Goal: Navigation & Orientation: Find specific page/section

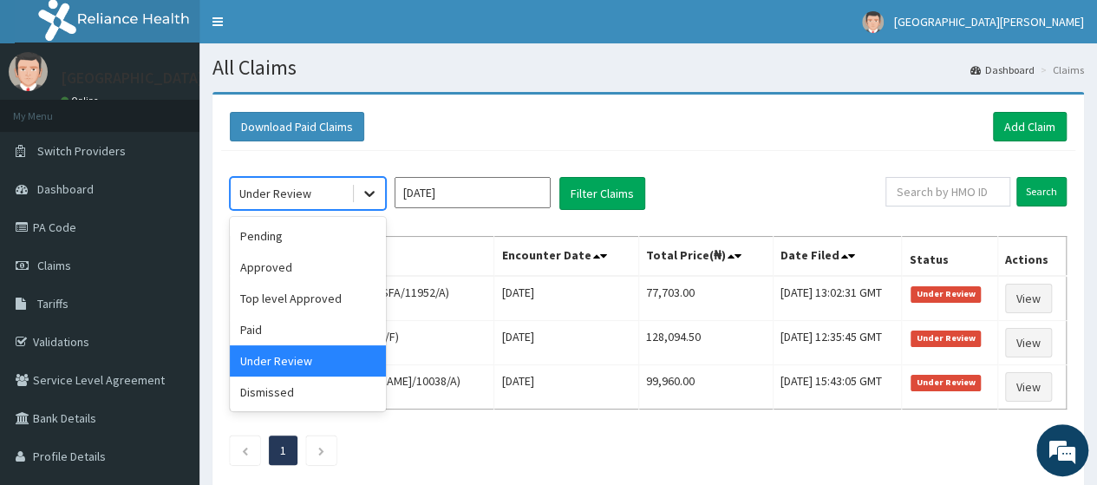
click at [373, 192] on icon at bounding box center [369, 195] width 10 height 6
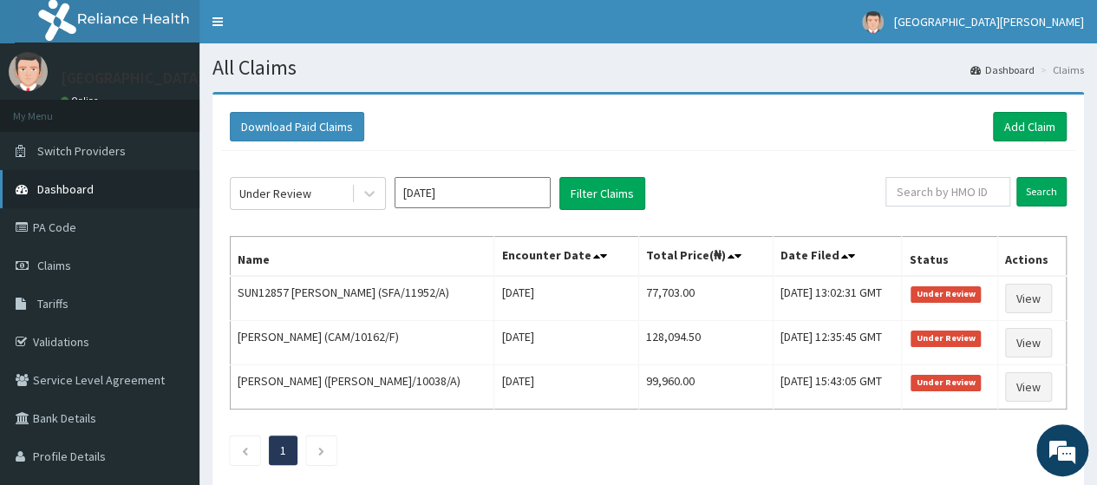
click at [85, 187] on span "Dashboard" at bounding box center [65, 189] width 56 height 16
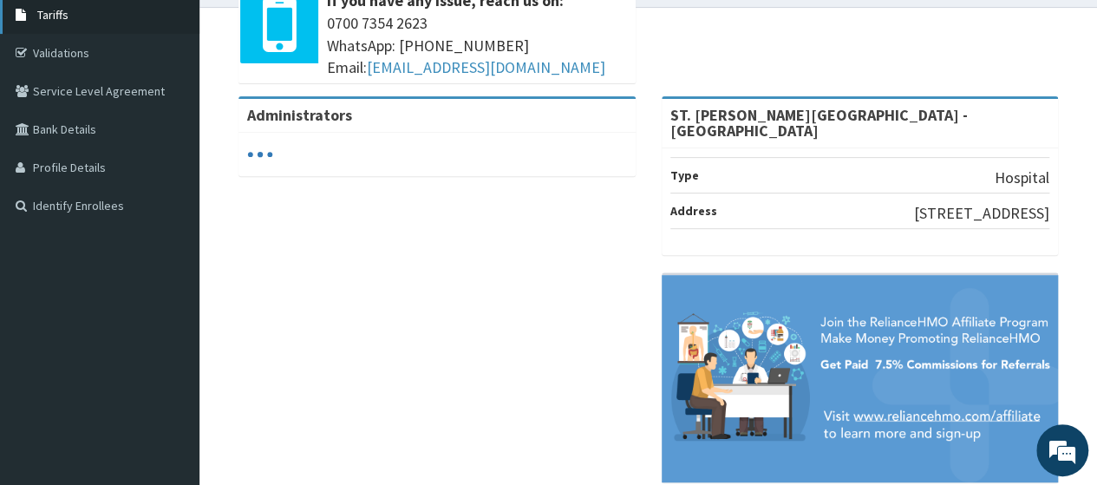
click at [57, 25] on link "Tariffs" at bounding box center [100, 15] width 200 height 38
